Goal: Transaction & Acquisition: Book appointment/travel/reservation

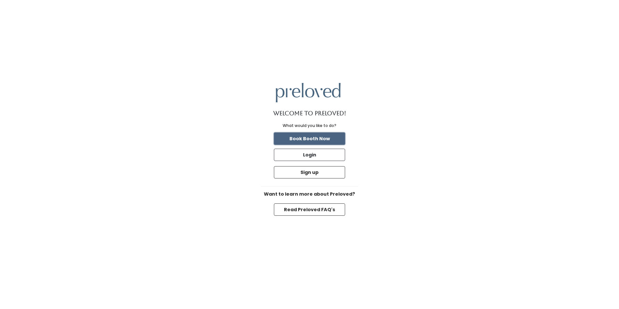
click at [303, 141] on button "Book Booth Now" at bounding box center [309, 138] width 71 height 12
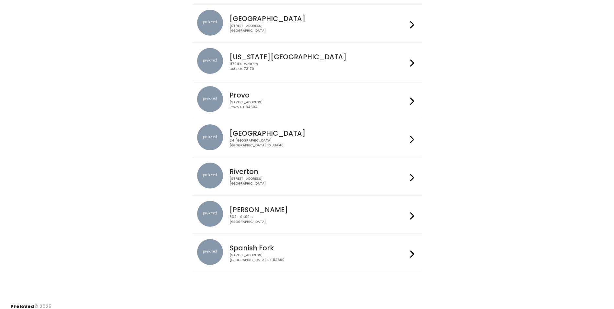
scroll to position [143, 0]
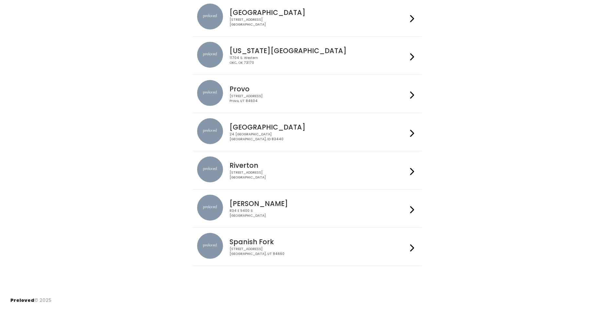
click at [265, 240] on h4 "Spanish Fork" at bounding box center [318, 241] width 178 height 7
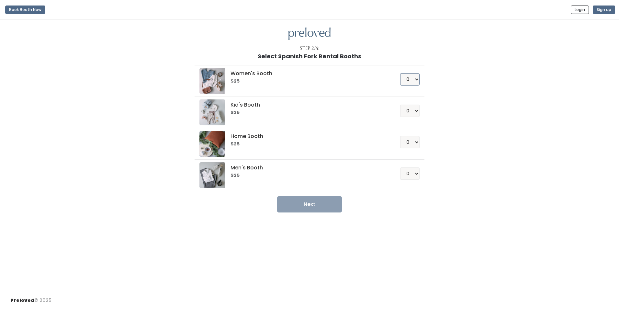
click at [406, 79] on select "0 1 2 3 4" at bounding box center [409, 79] width 19 height 12
select select "1"
click at [400, 73] on select "0 1 2 3 4" at bounding box center [409, 79] width 19 height 12
click at [299, 208] on button "Next" at bounding box center [309, 204] width 65 height 16
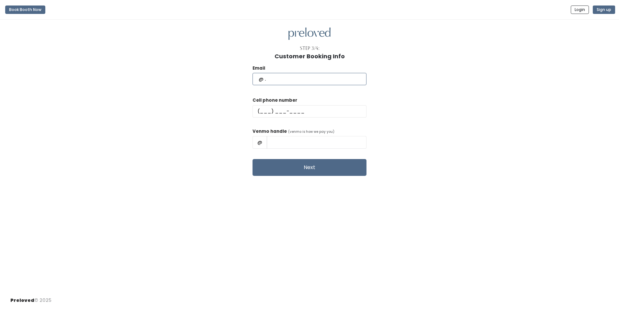
click at [288, 82] on input "text" at bounding box center [309, 79] width 114 height 12
type input "[EMAIL_ADDRESS][DOMAIN_NAME]"
type input "(801) 473-9019"
click at [579, 11] on button "Login" at bounding box center [580, 10] width 18 height 8
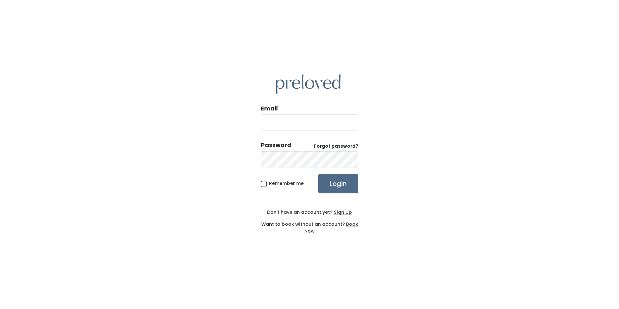
click at [280, 123] on input "Email" at bounding box center [309, 122] width 97 height 16
type input "[EMAIL_ADDRESS][DOMAIN_NAME]"
click at [318, 174] on input "Login" at bounding box center [338, 183] width 40 height 19
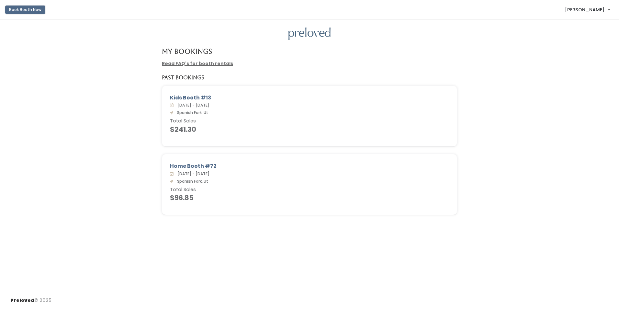
click at [30, 8] on button "Book Booth Now" at bounding box center [25, 10] width 40 height 8
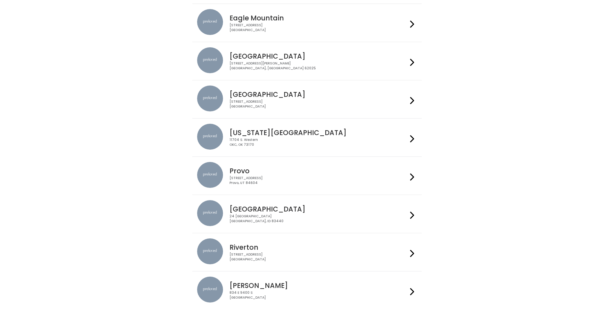
scroll to position [143, 0]
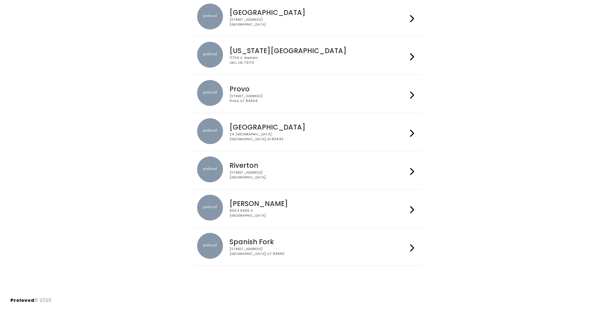
click at [258, 247] on div "244 N Main St Spanish Fork, UT 84660" at bounding box center [318, 251] width 178 height 9
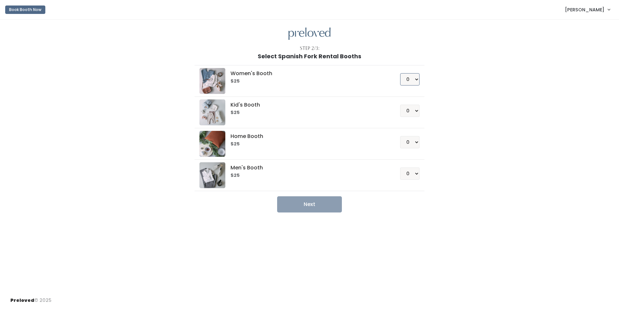
click at [411, 81] on select "0 1 2 3 4" at bounding box center [409, 79] width 19 height 12
click at [400, 73] on select "0 1 2 3 4" at bounding box center [409, 79] width 19 height 12
click at [320, 206] on button "Next" at bounding box center [309, 204] width 65 height 16
click at [412, 80] on select "0 1 2 3 4" at bounding box center [409, 79] width 19 height 12
select select "0"
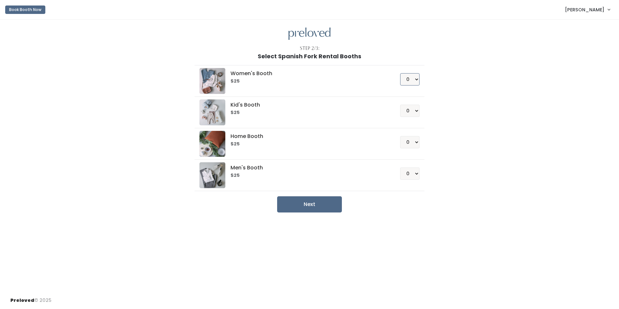
click at [400, 73] on select "0 1 2 3 4" at bounding box center [409, 79] width 19 height 12
click at [409, 111] on select "0 1 2 3 4" at bounding box center [409, 111] width 19 height 12
select select "1"
click at [400, 105] on select "0 1 2 3 4" at bounding box center [409, 111] width 19 height 12
click at [328, 202] on button "Next" at bounding box center [309, 204] width 65 height 16
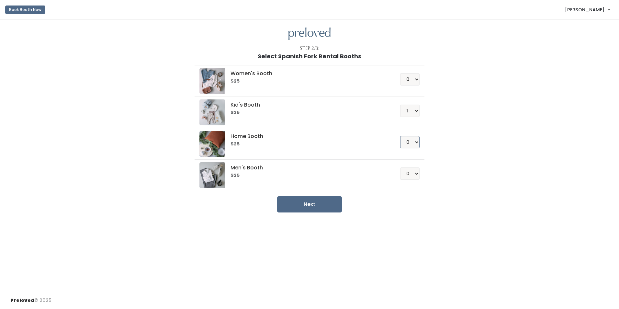
click at [411, 144] on select "0 1 2 3 4" at bounding box center [409, 142] width 19 height 12
select select "1"
click at [400, 136] on select "0 1 2 3 4" at bounding box center [409, 142] width 19 height 12
click at [411, 109] on select "0 1 2 3 4" at bounding box center [409, 111] width 19 height 12
select select "0"
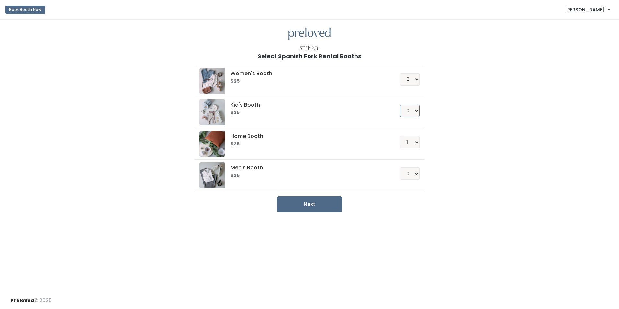
click at [400, 105] on select "0 1 2 3 4" at bounding box center [409, 111] width 19 height 12
click at [305, 208] on button "Next" at bounding box center [309, 204] width 65 height 16
click at [411, 144] on select "0 1 2 3 4" at bounding box center [409, 142] width 19 height 12
click at [400, 136] on select "0 1 2 3 4" at bounding box center [409, 142] width 19 height 12
click at [412, 140] on select "0 1 2 3 4" at bounding box center [409, 142] width 19 height 12
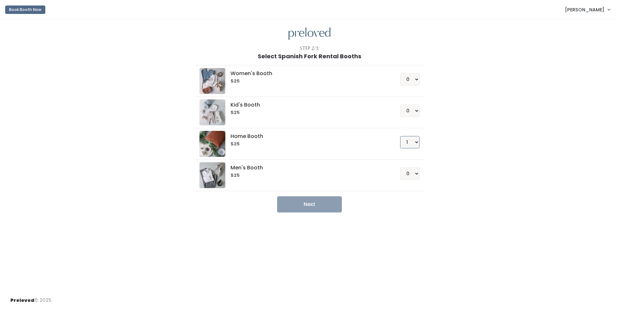
click at [400, 136] on select "0 1 2 3 4" at bounding box center [409, 142] width 19 height 12
click at [308, 203] on button "Next" at bounding box center [309, 204] width 65 height 16
click at [409, 145] on select "0 1 2 3 4" at bounding box center [409, 142] width 19 height 12
click at [156, 159] on div at bounding box center [160, 136] width 59 height 153
click at [412, 145] on select "0 1 2 3 4" at bounding box center [409, 142] width 19 height 12
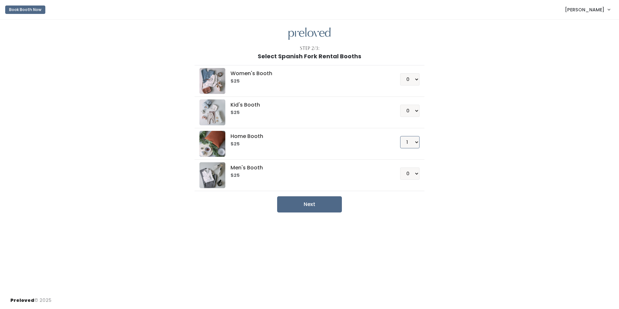
select select "0"
click at [400, 136] on select "0 1 2 3 4" at bounding box center [409, 142] width 19 height 12
click at [407, 111] on select "0 1 2 3 4" at bounding box center [409, 111] width 19 height 12
select select "1"
click at [400, 105] on select "0 1 2 3 4" at bounding box center [409, 111] width 19 height 12
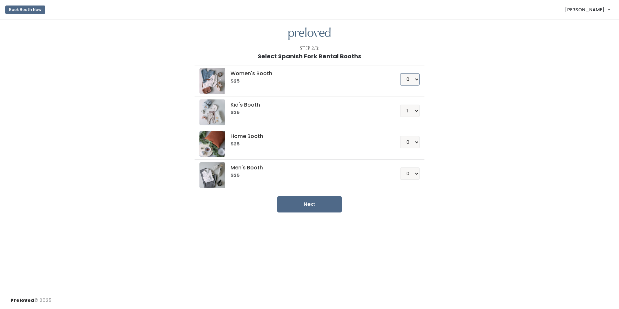
click at [410, 83] on select "0 1 2 3 4" at bounding box center [409, 79] width 19 height 12
select select "1"
click at [400, 73] on select "0 1 2 3 4" at bounding box center [409, 79] width 19 height 12
click at [333, 203] on button "Next" at bounding box center [309, 204] width 65 height 16
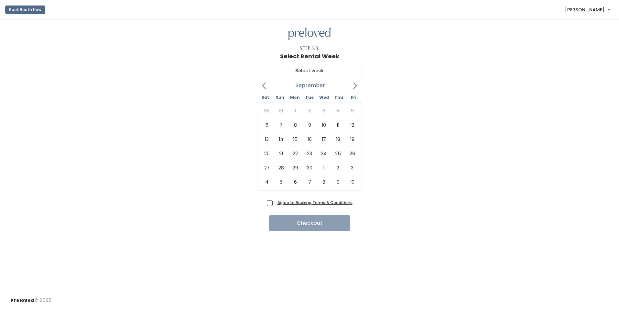
click at [351, 84] on span at bounding box center [355, 85] width 12 height 10
click at [354, 85] on icon at bounding box center [354, 85] width 7 height 7
click at [354, 82] on icon at bounding box center [354, 85] width 7 height 7
click at [271, 184] on div "26 27 28 29 30 31 1 2 3 4 5 6 7 8 9 10 11 12 13 14 15 16 17 18 19 20 21 22 23 2…" at bounding box center [310, 146] width 100 height 85
click at [350, 84] on span at bounding box center [355, 85] width 12 height 10
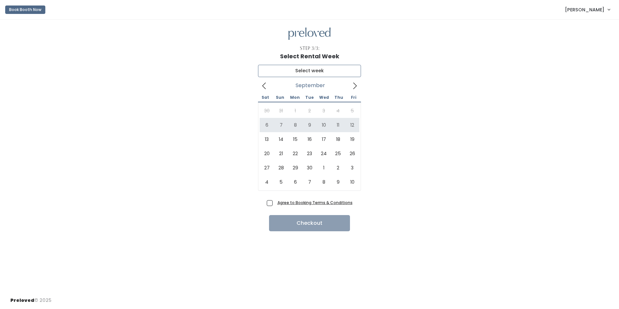
type input "September 6 to September 12"
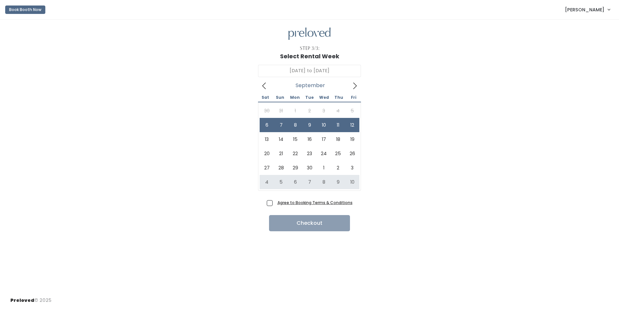
click at [275, 201] on span "Agree to Booking Terms & Conditions" at bounding box center [314, 202] width 78 height 6
click at [275, 201] on input "Agree to Booking Terms & Conditions" at bounding box center [277, 201] width 4 height 4
checkbox input "true"
click at [304, 229] on button "Checkout" at bounding box center [309, 223] width 81 height 16
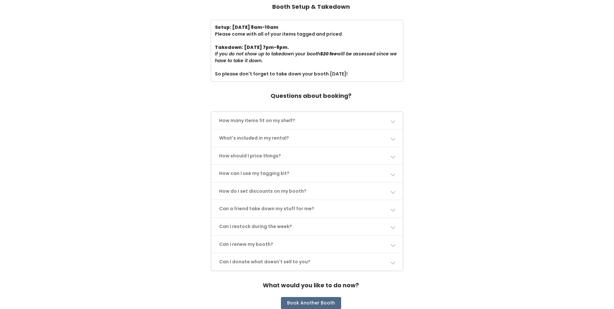
scroll to position [227, 0]
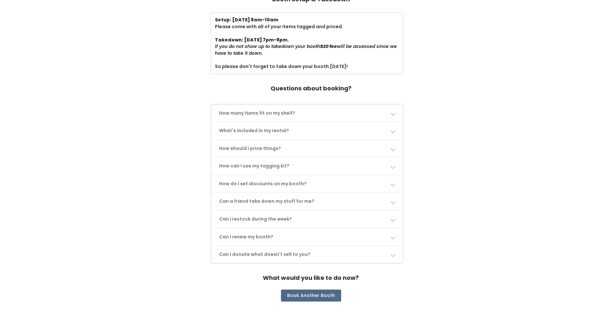
click at [275, 108] on link "How many items fit on my shelf?" at bounding box center [306, 113] width 191 height 17
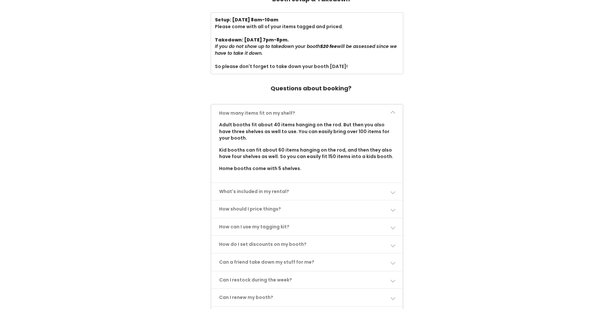
scroll to position [291, 0]
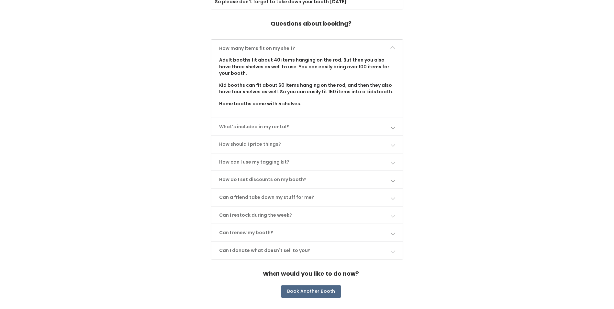
click at [276, 122] on link "What's included in my rental?" at bounding box center [306, 126] width 191 height 17
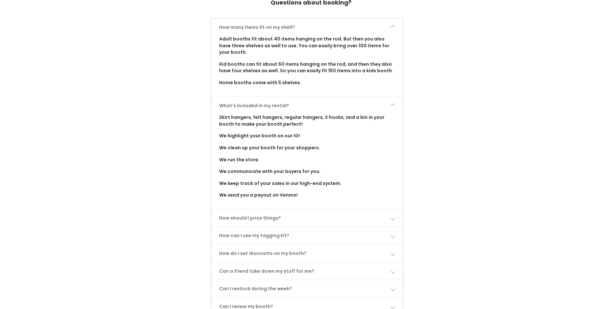
scroll to position [324, 0]
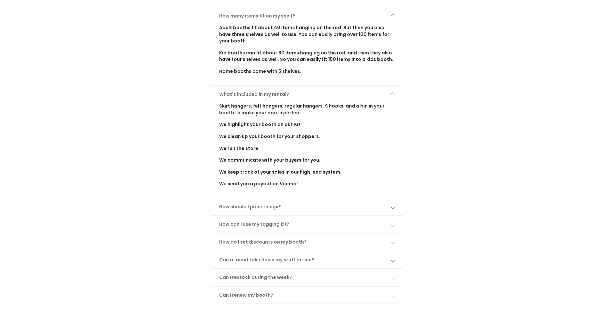
click at [251, 200] on link "How should I price things?" at bounding box center [306, 206] width 191 height 17
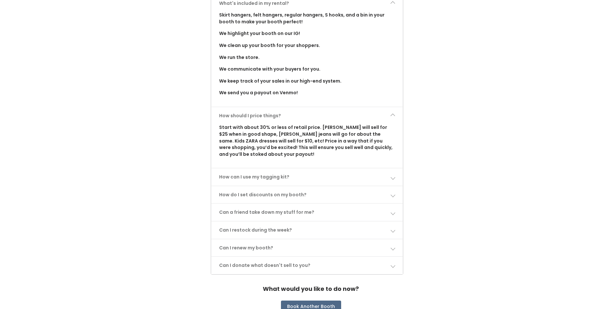
scroll to position [421, 0]
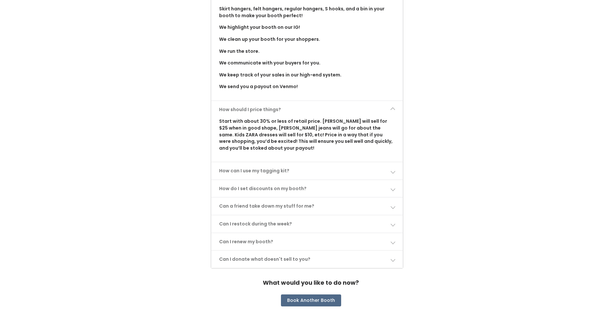
click at [243, 170] on link "How can I use my tagging kit?" at bounding box center [306, 170] width 191 height 17
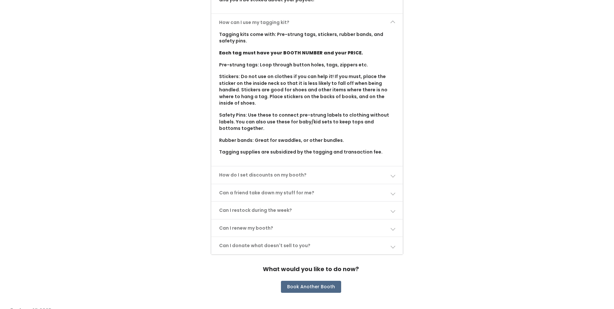
scroll to position [579, 0]
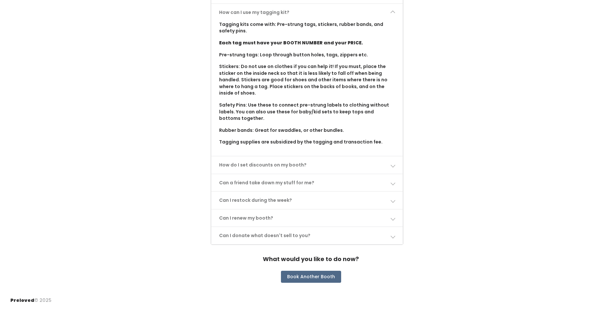
click at [247, 168] on link "How do I set discounts on my booth?" at bounding box center [306, 164] width 191 height 17
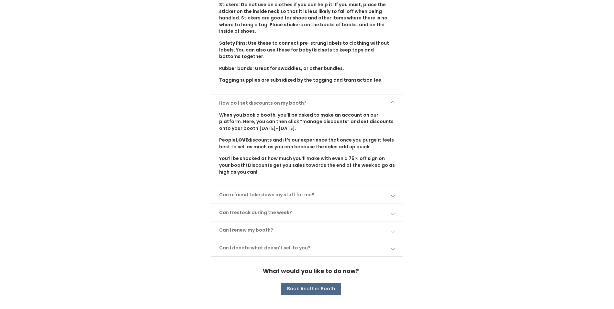
scroll to position [644, 0]
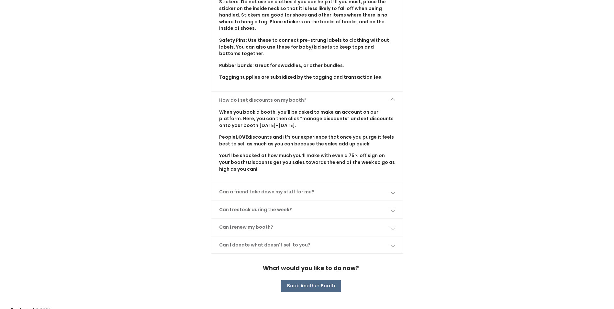
click at [270, 190] on link "Can a friend take down my stuff for me?" at bounding box center [306, 191] width 191 height 17
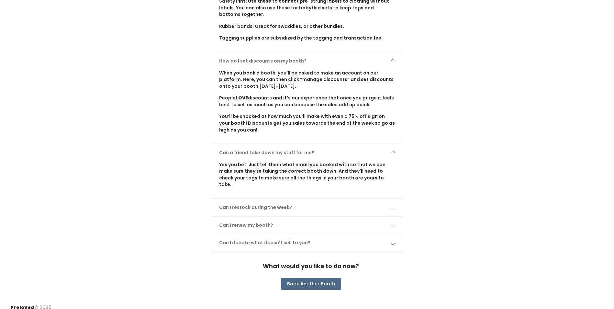
scroll to position [683, 0]
click at [264, 198] on link "Can I restock during the week?" at bounding box center [306, 206] width 191 height 17
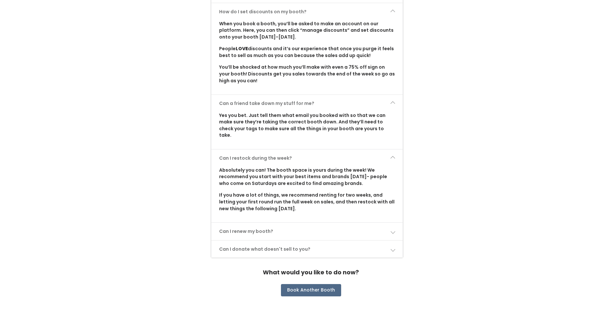
scroll to position [739, 0]
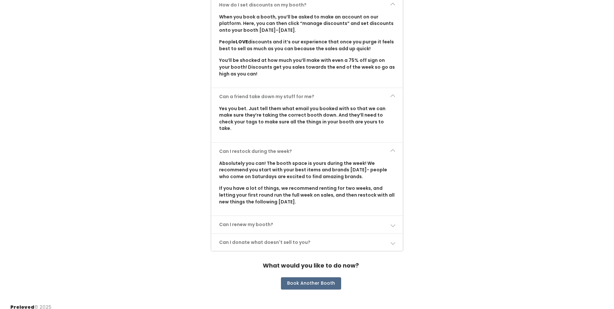
click at [268, 216] on link "Can I renew my booth?" at bounding box center [306, 224] width 191 height 17
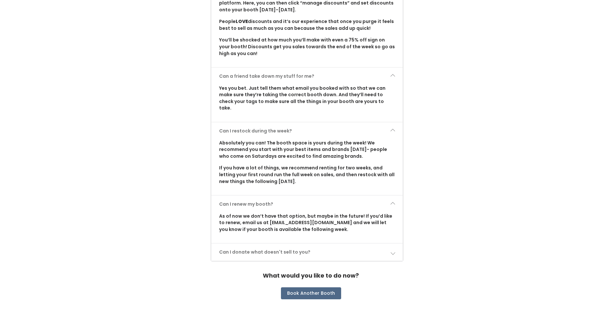
scroll to position [769, 0]
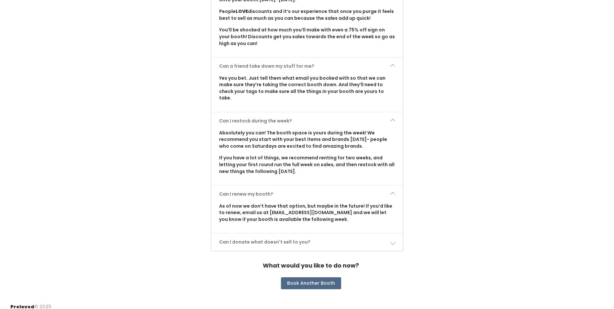
click at [265, 233] on link "Can I donate what doesn't sell to you?" at bounding box center [306, 241] width 191 height 17
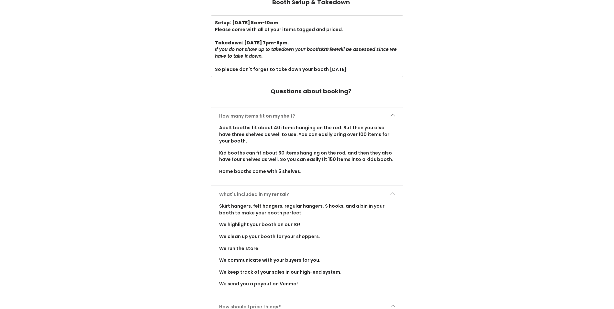
scroll to position [0, 0]
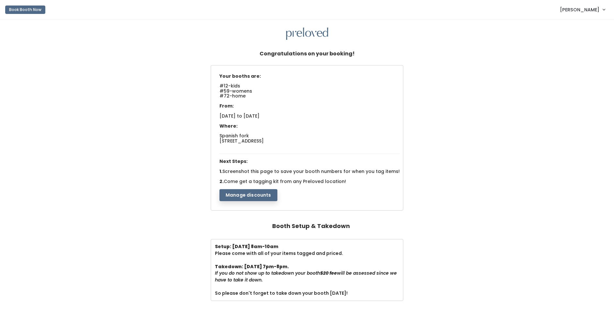
click at [573, 8] on span "Jennifer Butterfield" at bounding box center [579, 9] width 39 height 7
click at [581, 52] on button "Logout" at bounding box center [582, 55] width 58 height 12
